Goal: Find specific page/section: Find specific page/section

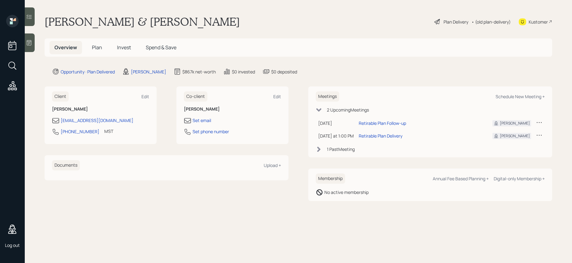
click at [461, 23] on div "Plan Delivery" at bounding box center [456, 22] width 25 height 7
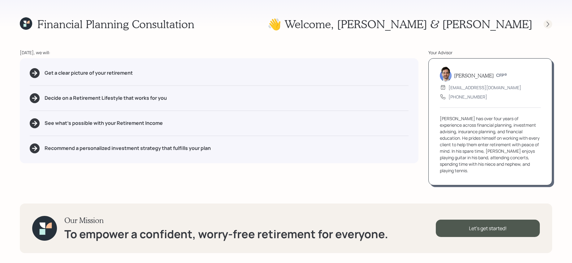
click at [548, 24] on icon at bounding box center [548, 24] width 6 height 6
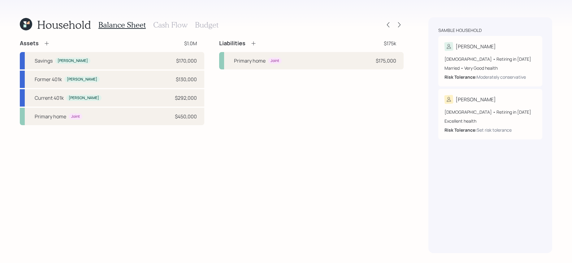
click at [173, 26] on h3 "Cash Flow" at bounding box center [170, 24] width 34 height 9
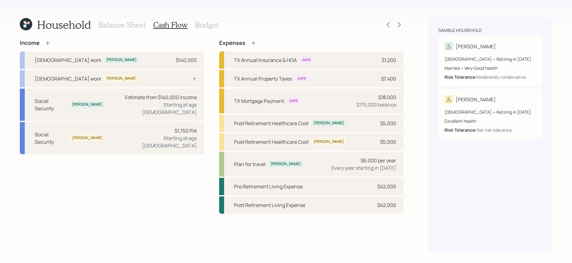
click at [200, 23] on h3 "Budget" at bounding box center [207, 24] width 24 height 9
